Goal: Transaction & Acquisition: Purchase product/service

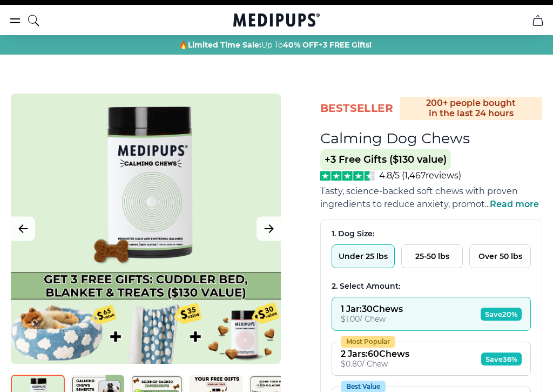
scroll to position [25, 0]
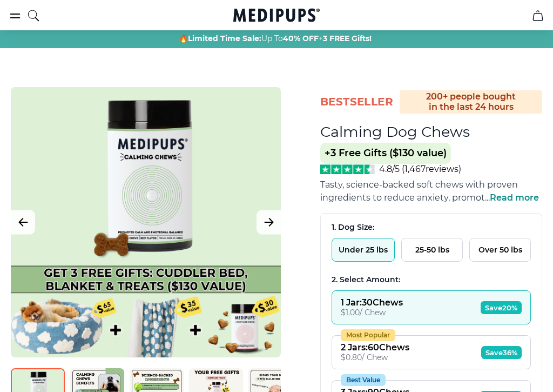
click at [527, 198] on span "Read more" at bounding box center [514, 197] width 49 height 10
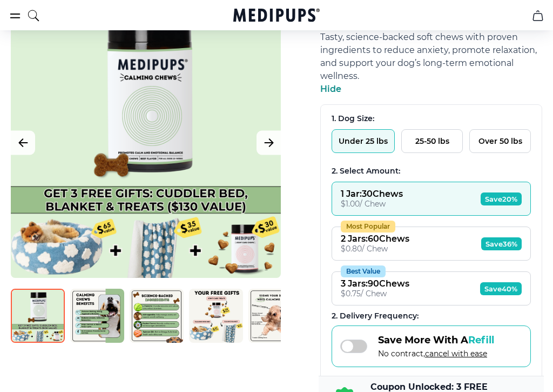
scroll to position [173, 0]
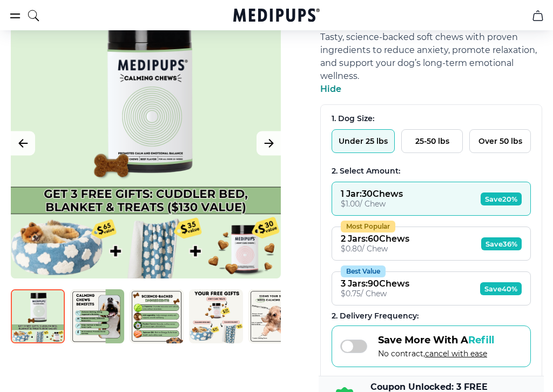
click at [93, 321] on img at bounding box center [97, 316] width 54 height 54
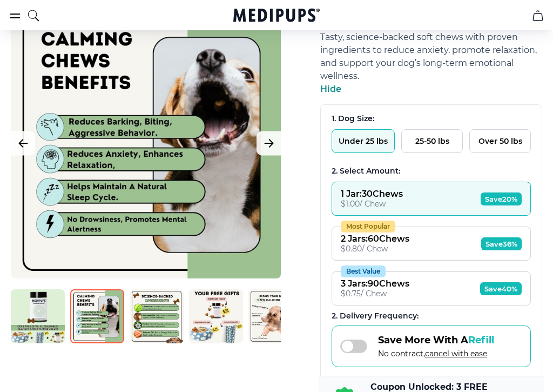
click at [45, 315] on img at bounding box center [38, 316] width 54 height 54
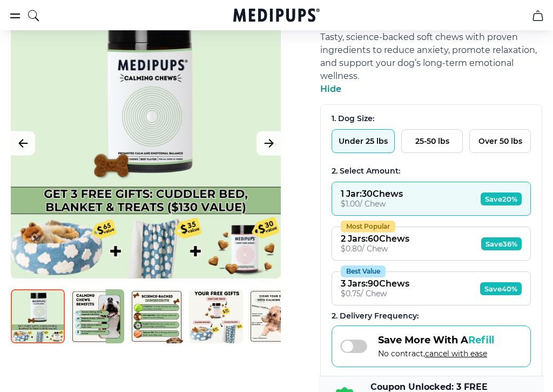
click at [164, 322] on img at bounding box center [157, 316] width 54 height 54
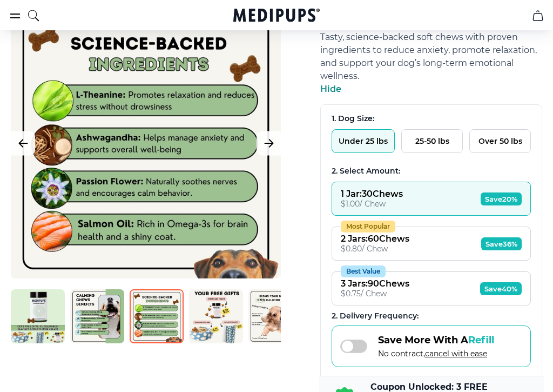
click at [435, 140] on button "25-50 lbs" at bounding box center [432, 141] width 62 height 24
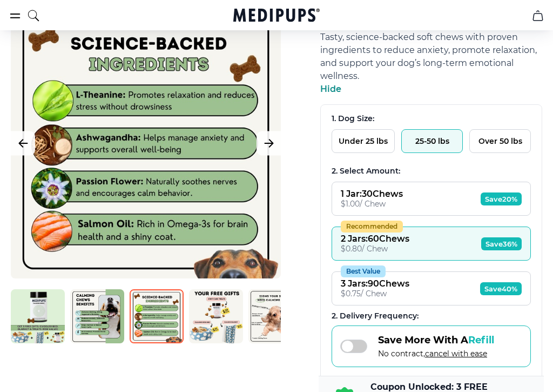
click at [450, 203] on button "1 Jar : 30 Chews $ 1.00 / Chew Save 20%" at bounding box center [431, 199] width 199 height 34
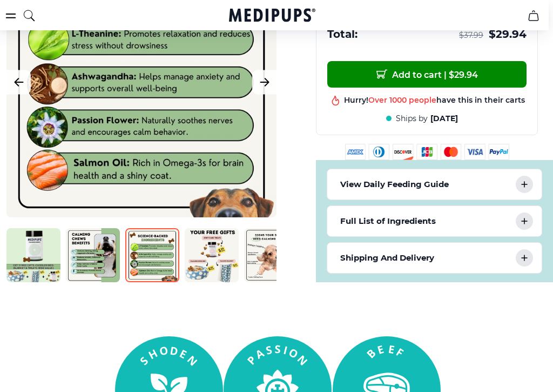
scroll to position [579, 4]
click at [504, 189] on div "View Daily Feeding Guide" at bounding box center [434, 184] width 214 height 30
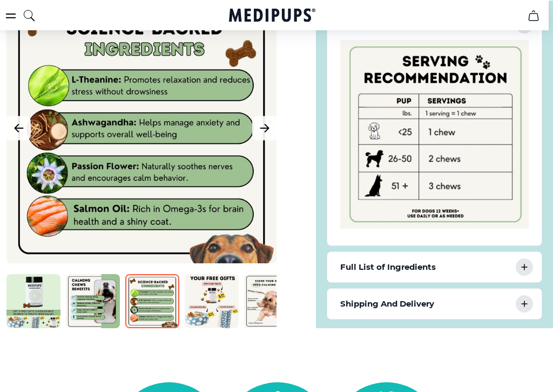
scroll to position [747, 4]
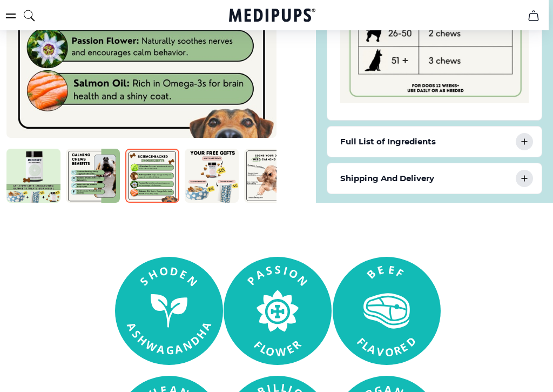
click at [463, 148] on div "Full List of Ingredients" at bounding box center [434, 142] width 214 height 30
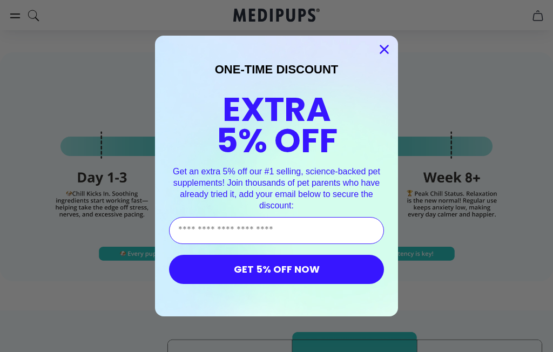
scroll to position [2953, 0]
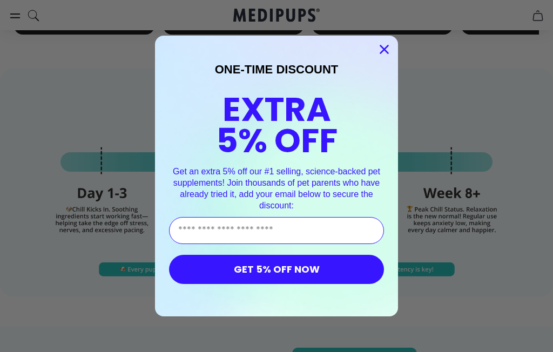
click at [314, 232] on input "Enter Your Email Address" at bounding box center [276, 230] width 215 height 27
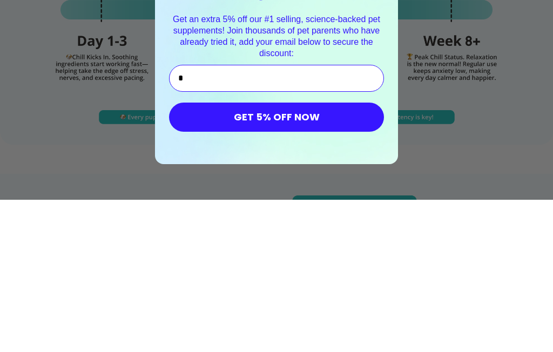
type input "**"
type input "**********"
click at [274, 255] on button "GET 5% OFF NOW" at bounding box center [276, 269] width 215 height 29
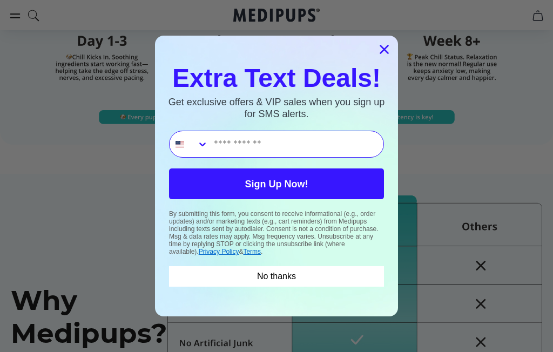
click at [356, 281] on button "No thanks" at bounding box center [276, 276] width 215 height 21
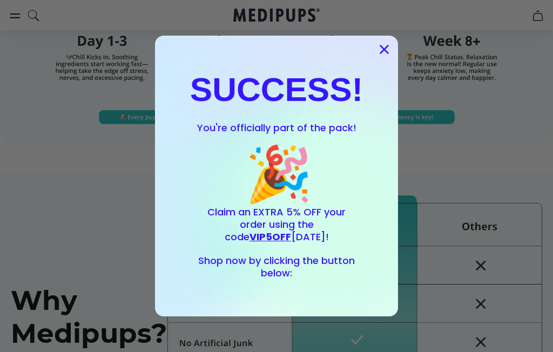
click at [381, 53] on icon "Close dialog" at bounding box center [385, 50] width 8 height 8
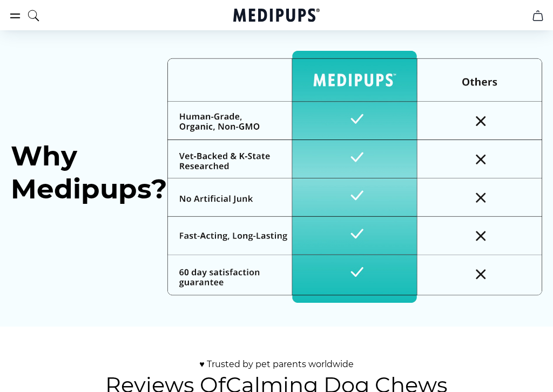
scroll to position [3250, 0]
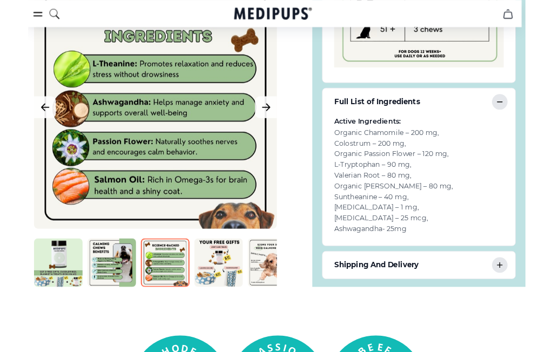
scroll to position [891, 4]
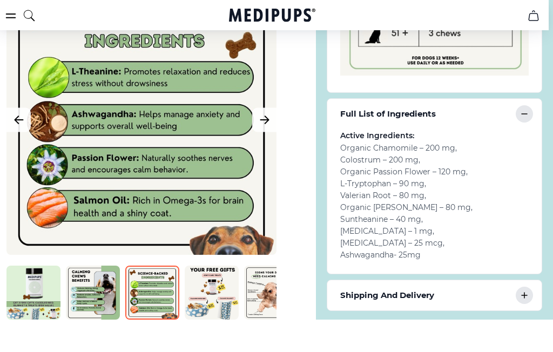
click at [439, 302] on div "Shipping And Delivery" at bounding box center [434, 295] width 214 height 30
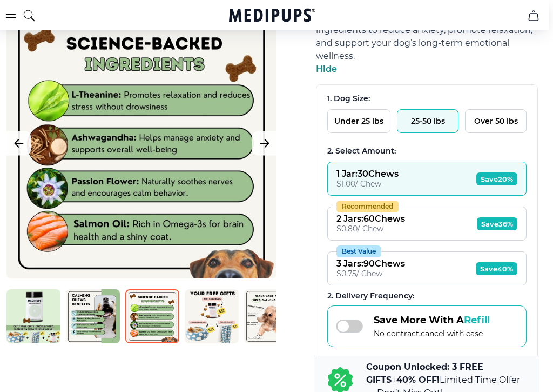
scroll to position [194, 4]
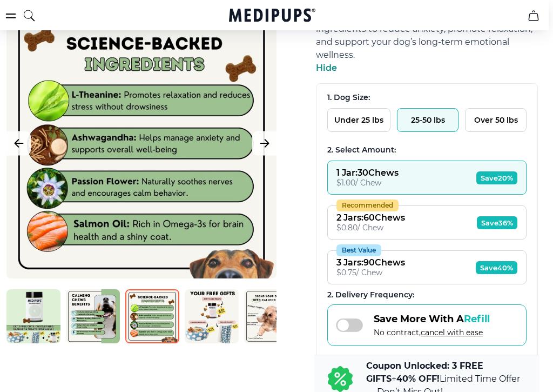
click at [353, 329] on span at bounding box center [349, 325] width 27 height 14
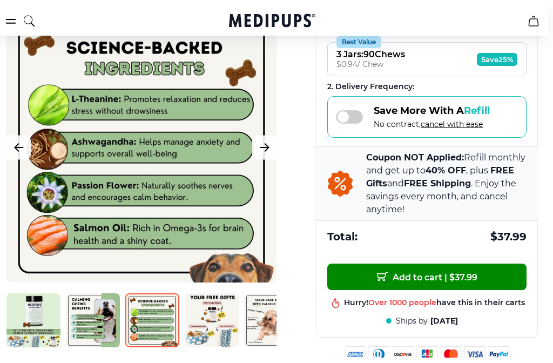
scroll to position [368, 4]
